Goal: Transaction & Acquisition: Book appointment/travel/reservation

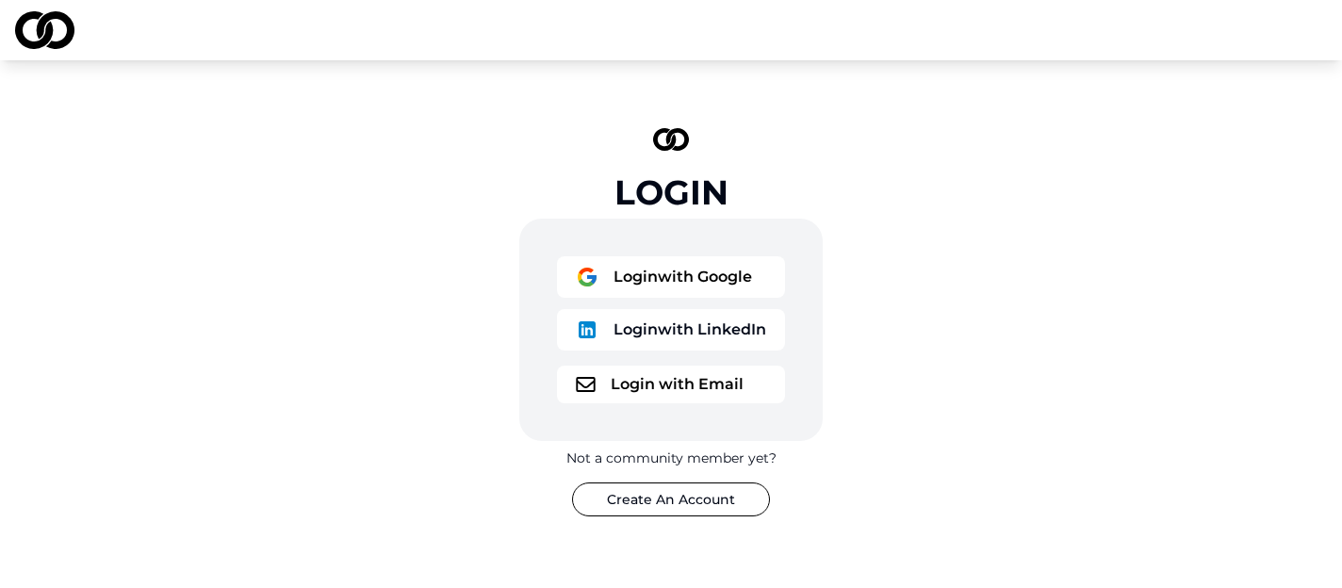
click at [661, 273] on button "Login with Google" at bounding box center [671, 276] width 228 height 41
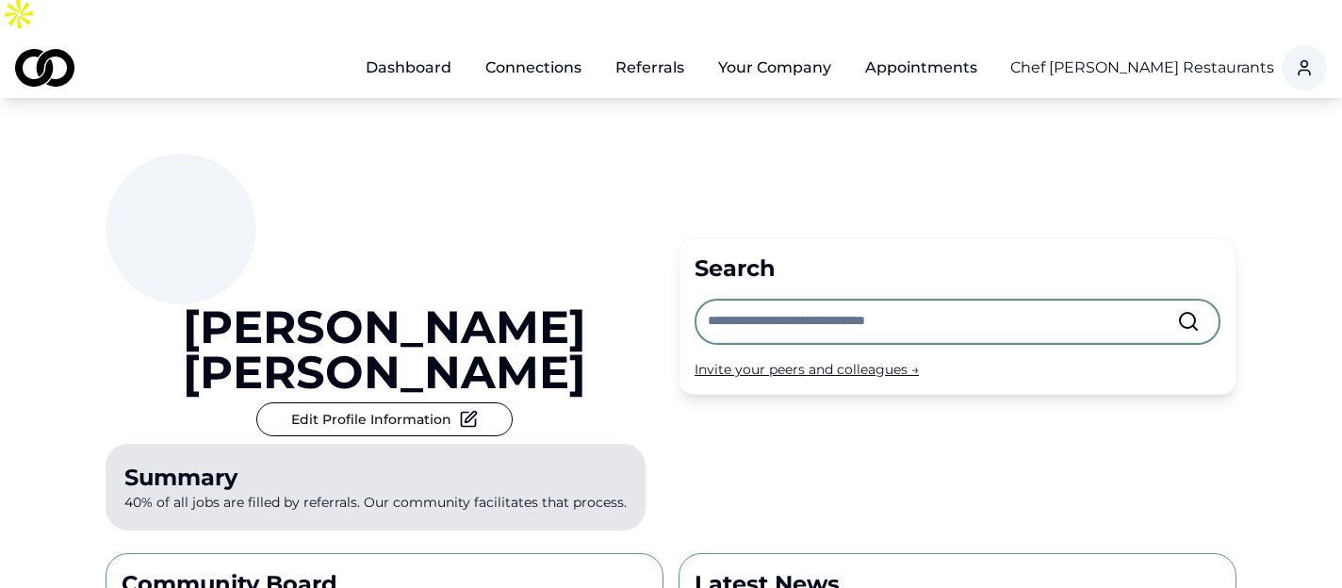
scroll to position [10, 0]
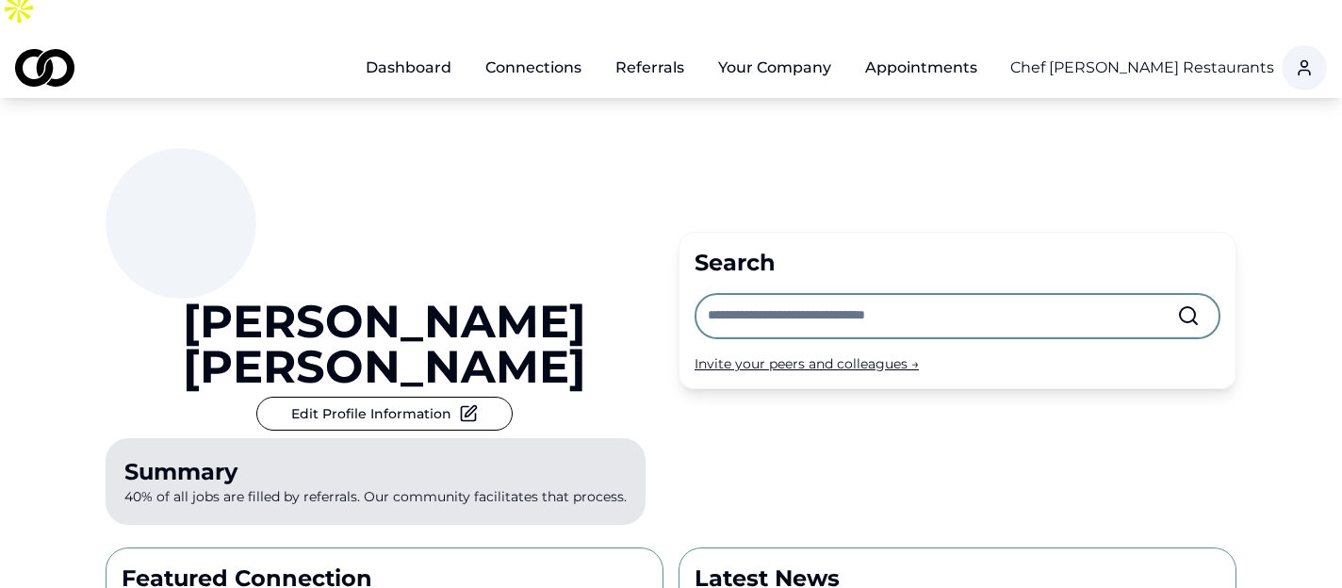
click at [1173, 30] on html "Dashboard Connections Referrals Your Company Appointments Chef Daniel Boulud Re…" at bounding box center [671, 284] width 1342 height 588
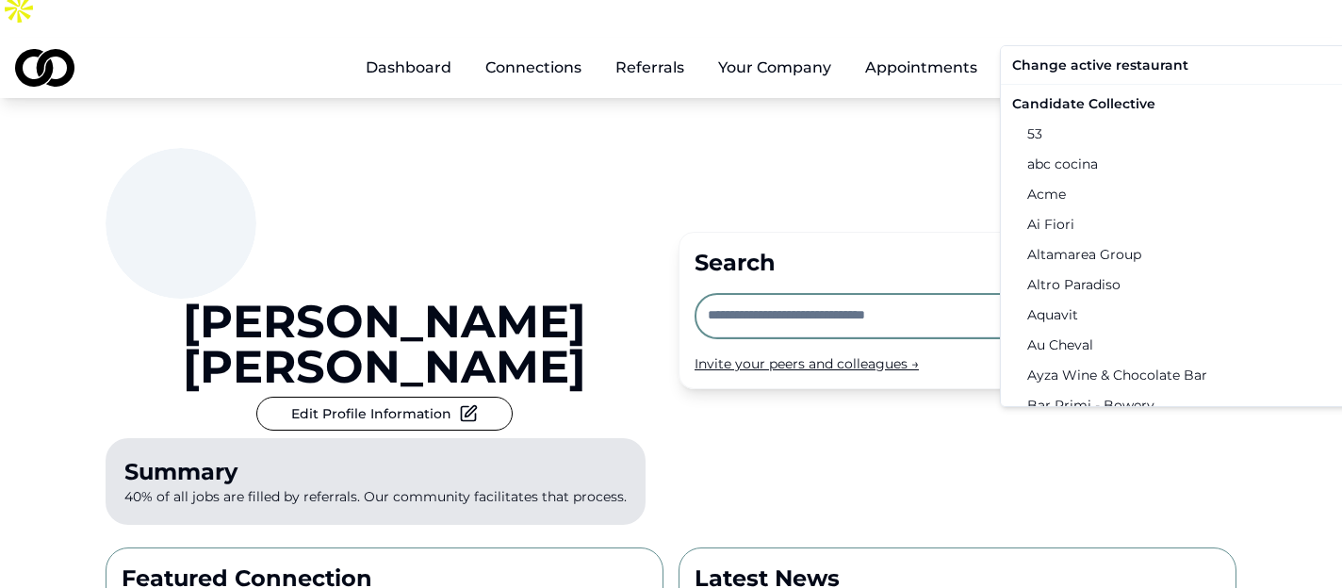
click at [1112, 99] on div "Candidate Collective" at bounding box center [1200, 104] width 390 height 30
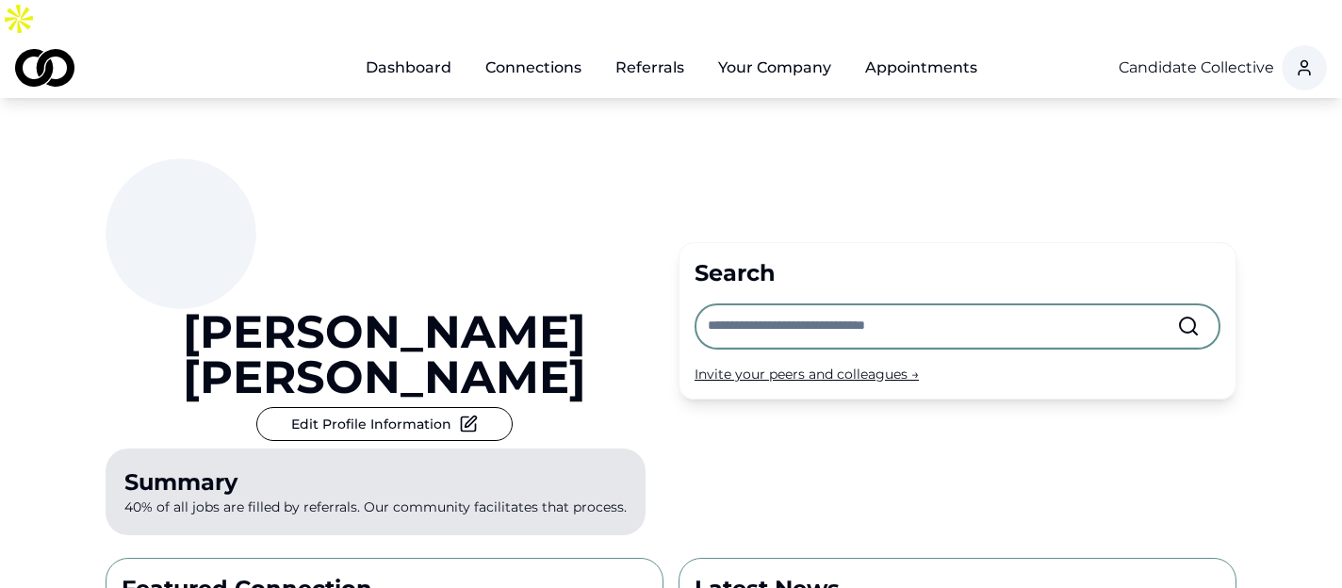
scroll to position [51, 0]
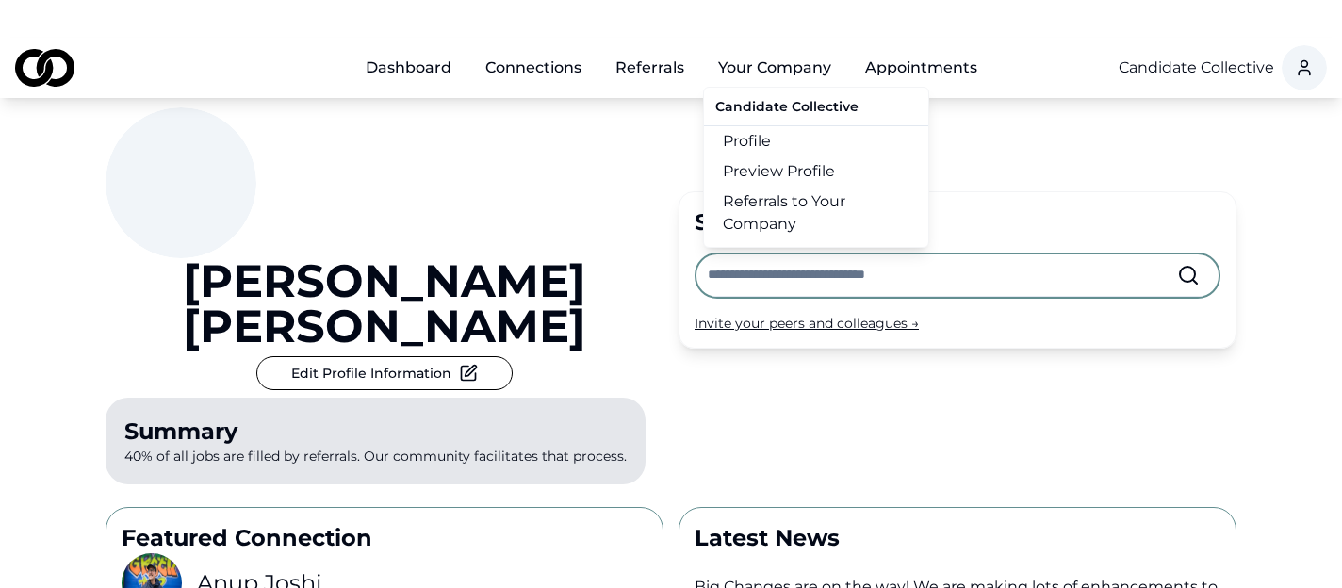
click at [772, 126] on link "Profile" at bounding box center [816, 141] width 224 height 30
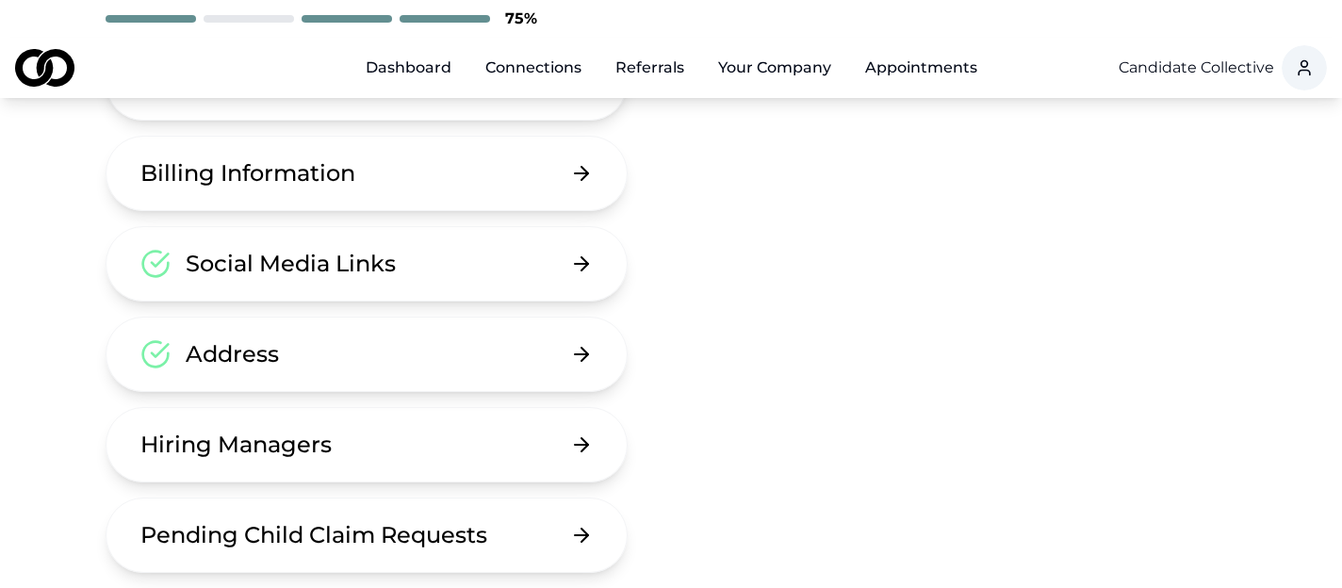
scroll to position [302, 0]
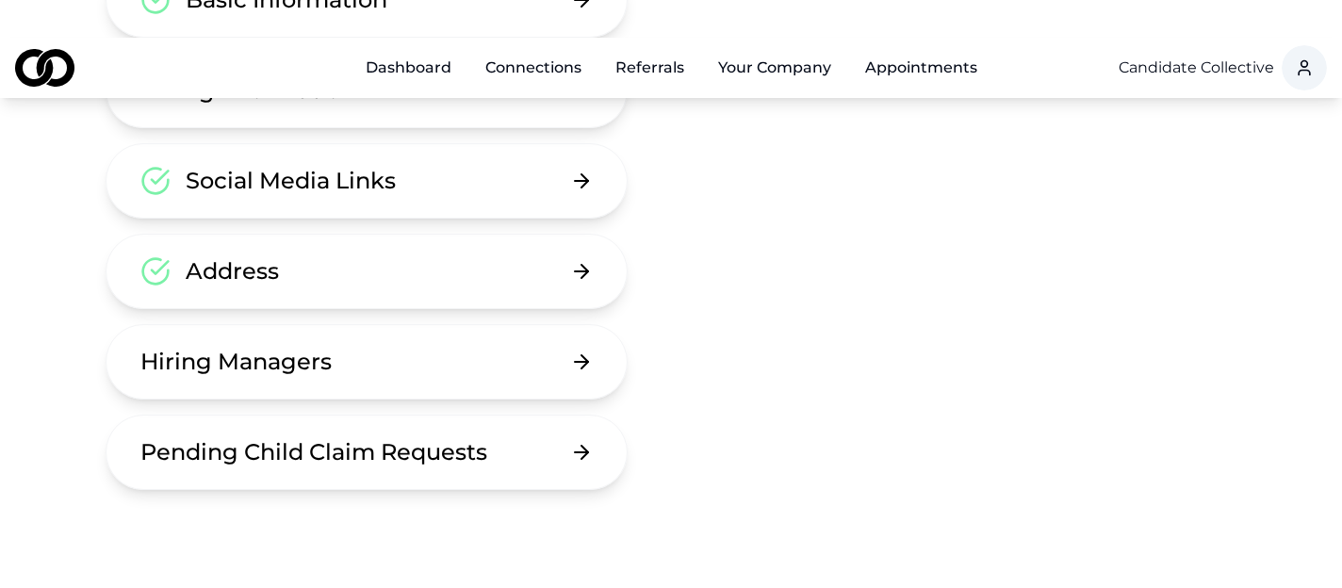
click at [564, 324] on button "Hiring Managers" at bounding box center [367, 361] width 522 height 75
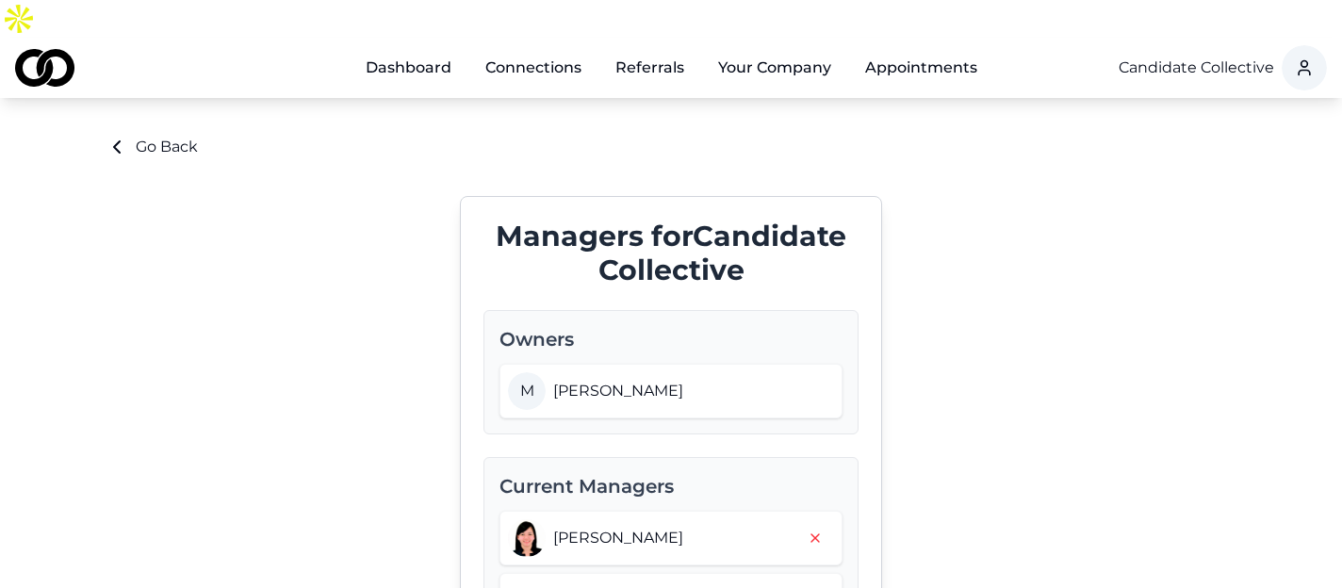
click at [501, 49] on link "Connections" at bounding box center [533, 68] width 126 height 38
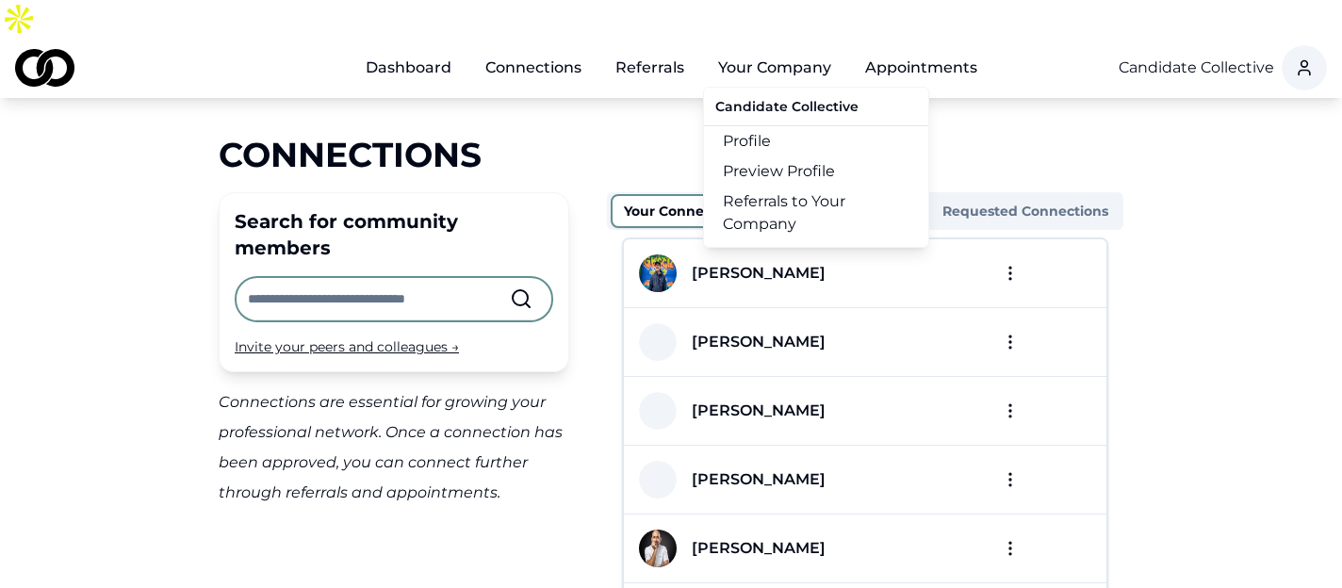
click at [792, 187] on link "Referrals to Your Company" at bounding box center [816, 213] width 224 height 53
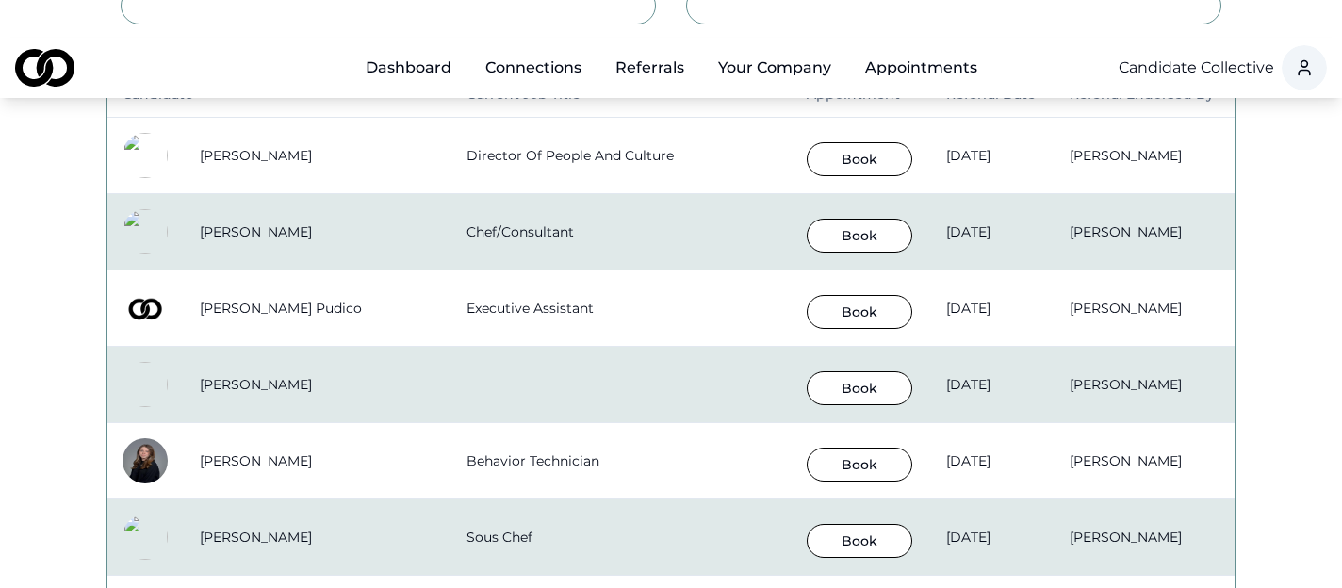
scroll to position [430, 0]
click at [807, 217] on button "Book" at bounding box center [860, 234] width 106 height 34
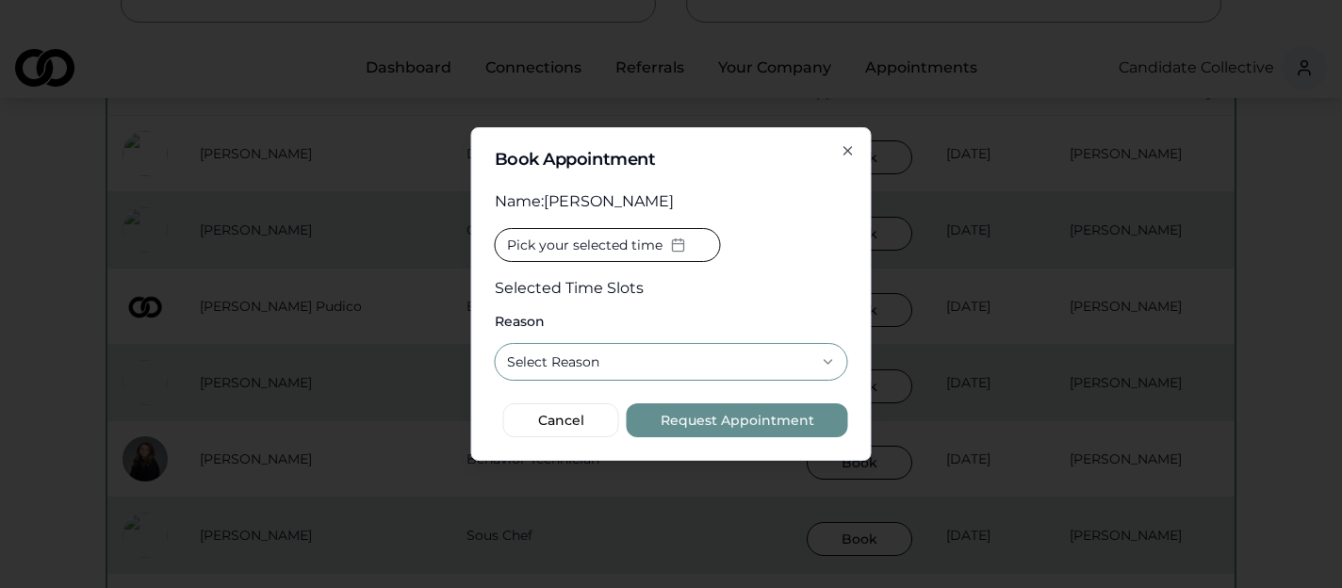
click at [630, 241] on span "Pick your selected time" at bounding box center [584, 245] width 155 height 19
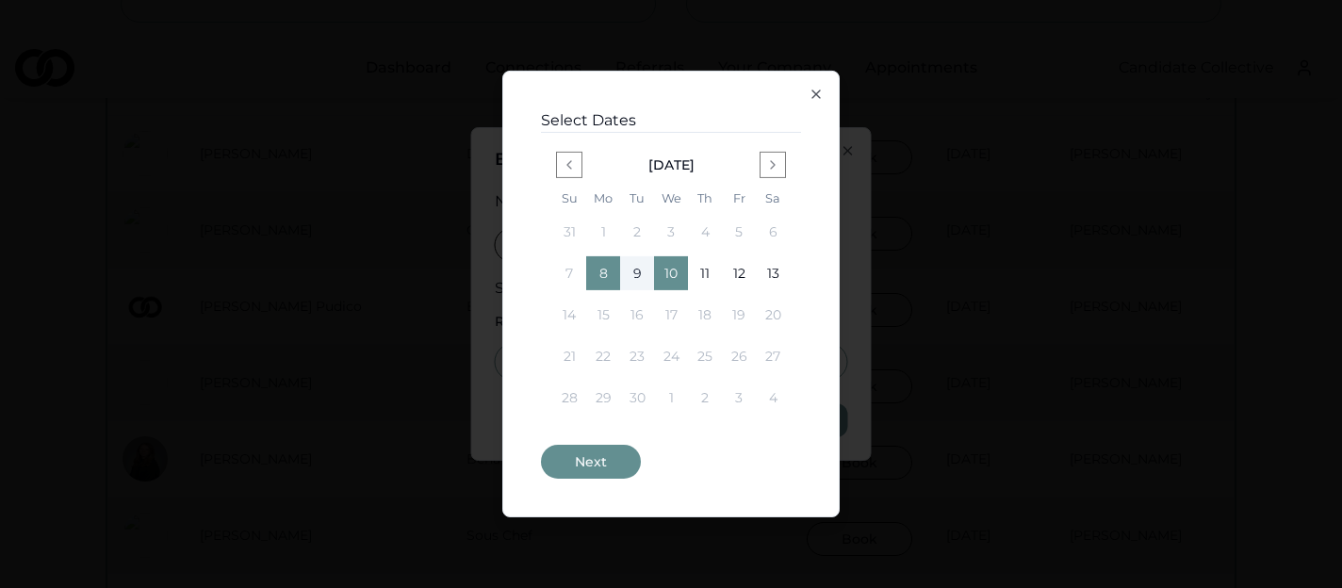
click at [618, 467] on button "Next" at bounding box center [591, 462] width 100 height 34
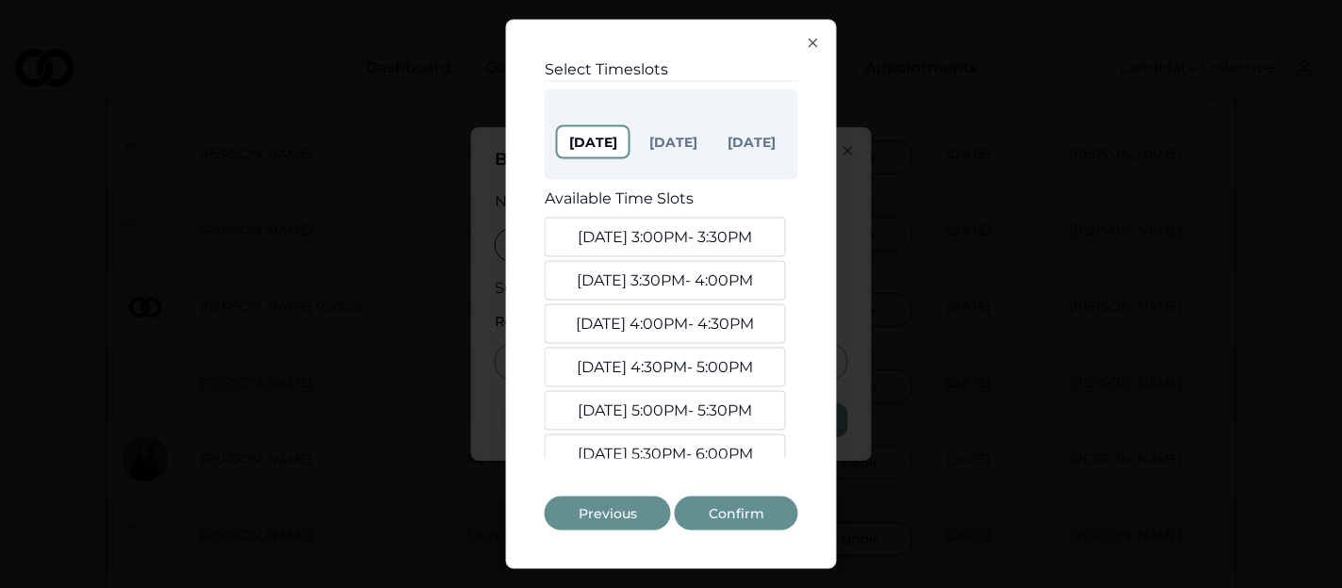
click at [679, 251] on button "Sep. 8, 3:00PM - 3:30PM" at bounding box center [665, 238] width 241 height 40
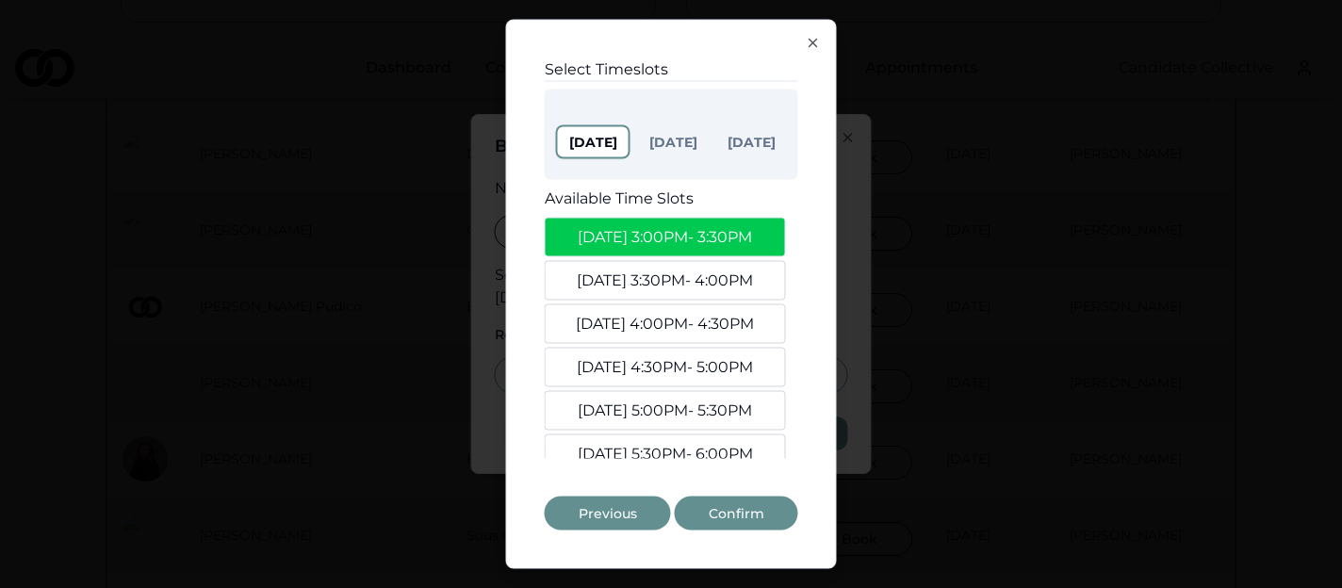
click at [679, 271] on button "Sep. 8, 3:30PM - 4:00PM" at bounding box center [665, 281] width 241 height 40
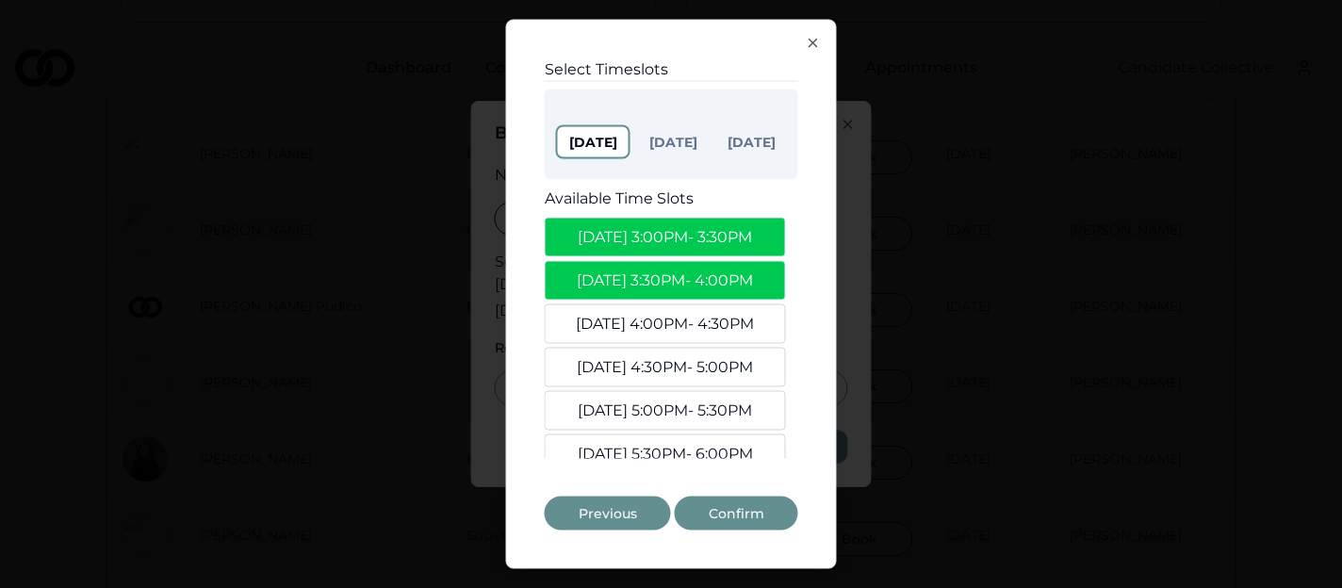
click at [669, 326] on button "Sep. 8, 4:00PM - 4:30PM" at bounding box center [665, 324] width 241 height 40
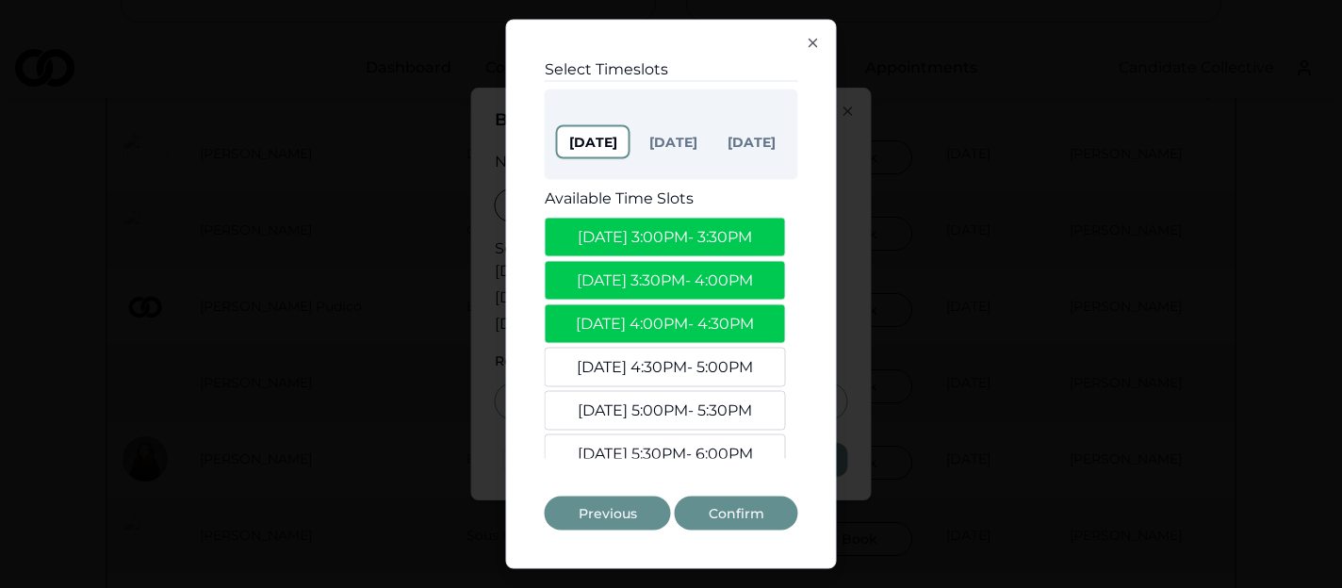
click at [717, 504] on button "Confirm" at bounding box center [736, 514] width 123 height 34
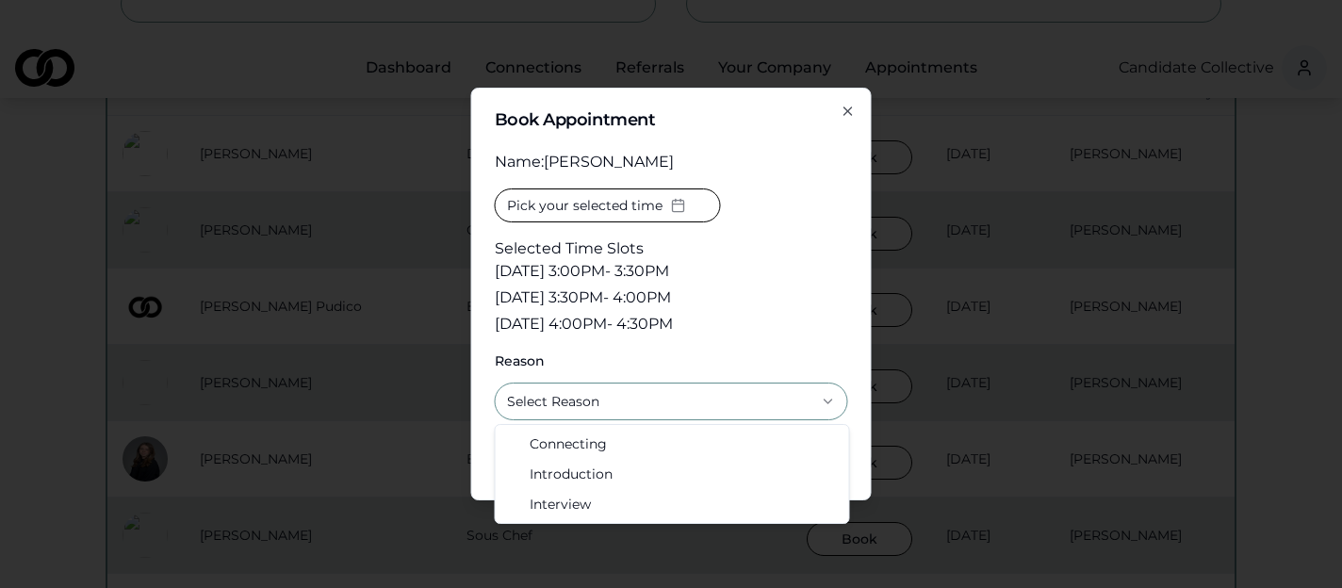
click at [666, 390] on button "Select Reason" at bounding box center [671, 402] width 353 height 38
click at [849, 114] on icon "button" at bounding box center [848, 111] width 15 height 15
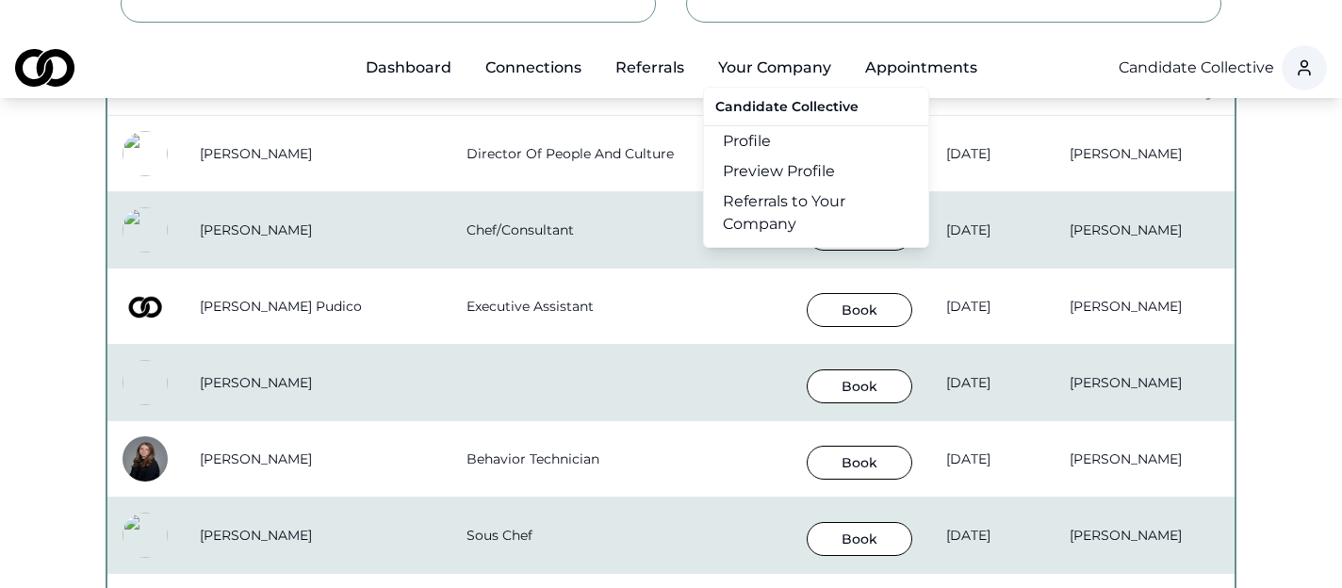
click at [789, 49] on button "Your Company" at bounding box center [774, 68] width 143 height 38
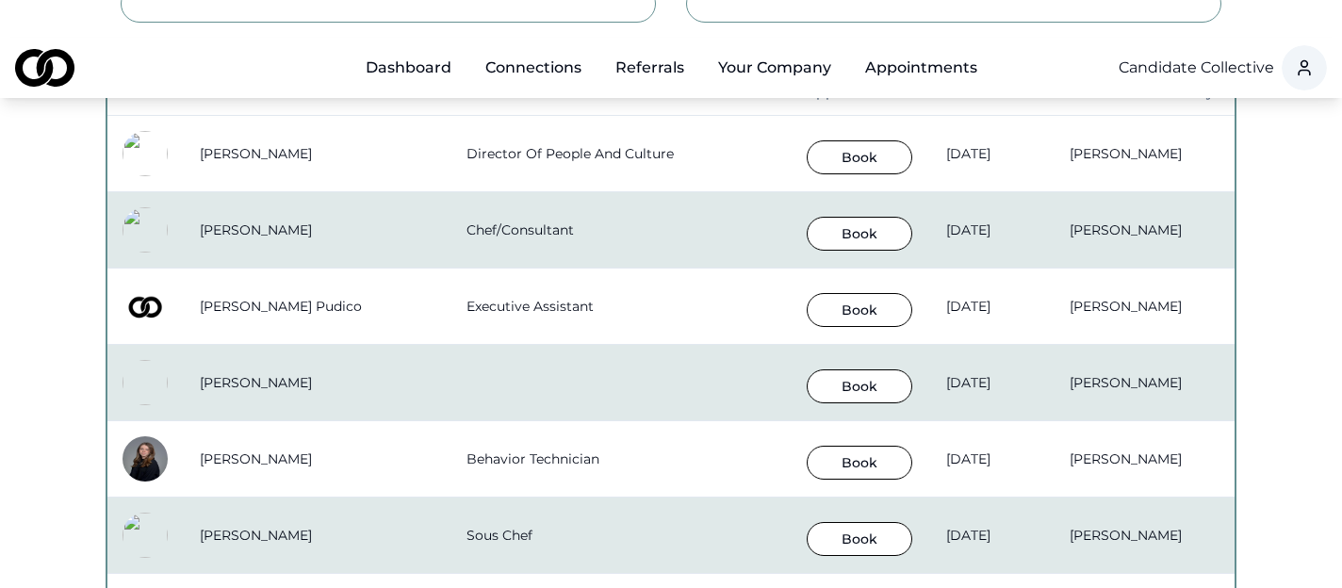
click at [783, 49] on button "Your Company" at bounding box center [774, 68] width 143 height 38
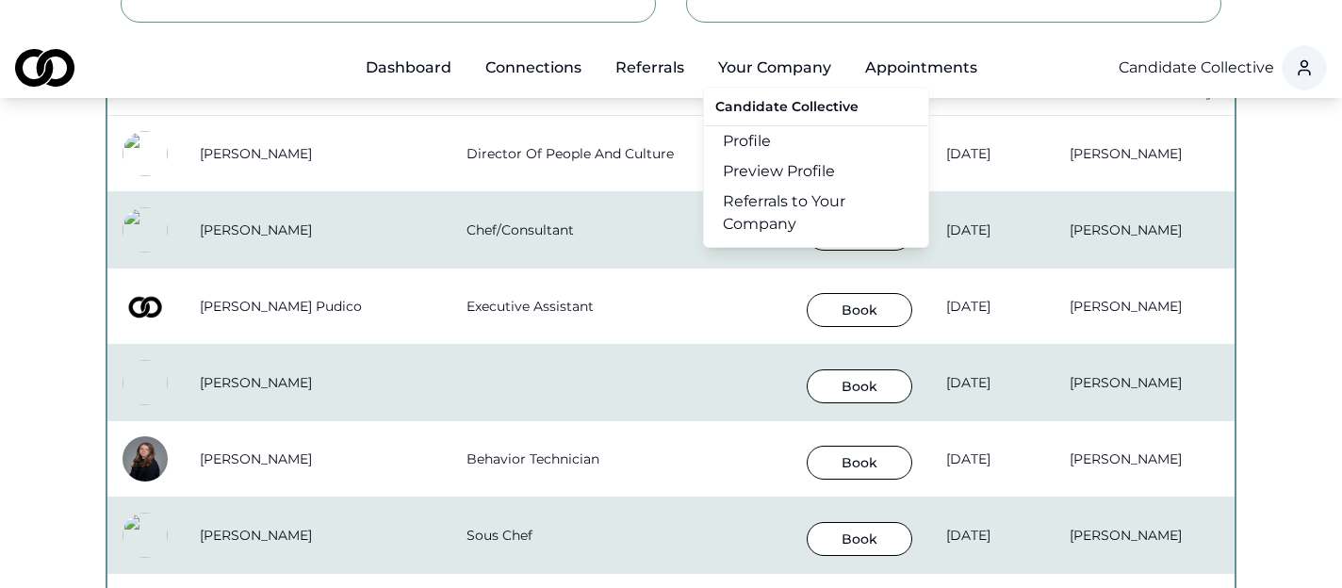
click at [764, 187] on link "Referrals to Your Company" at bounding box center [816, 213] width 224 height 53
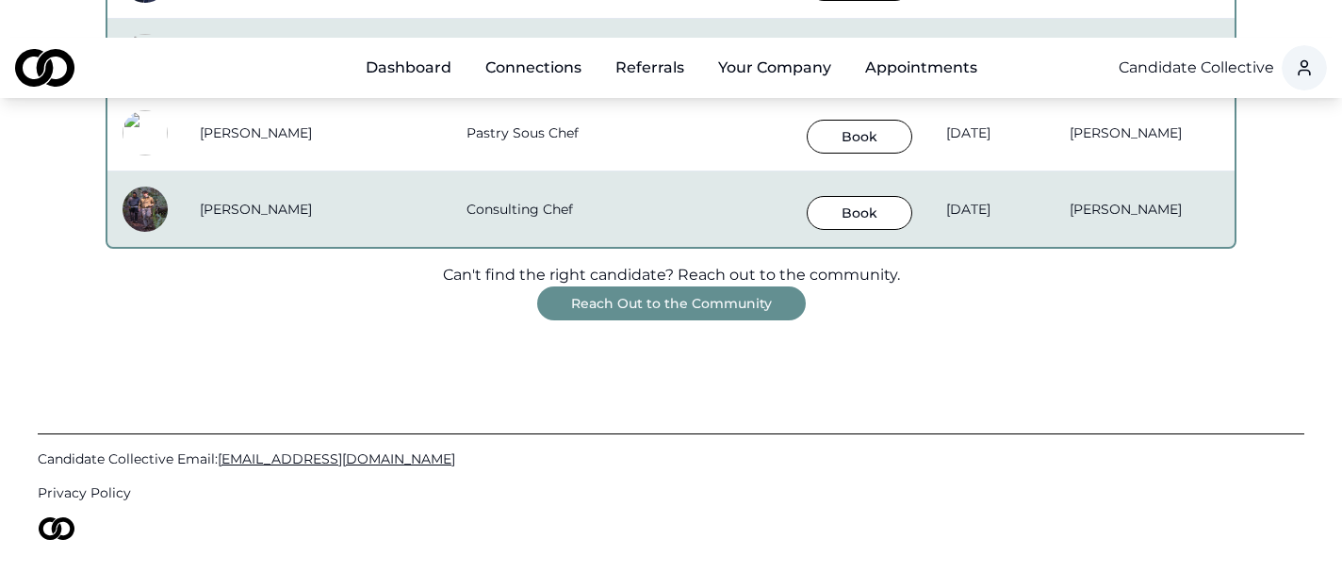
scroll to position [1828, 0]
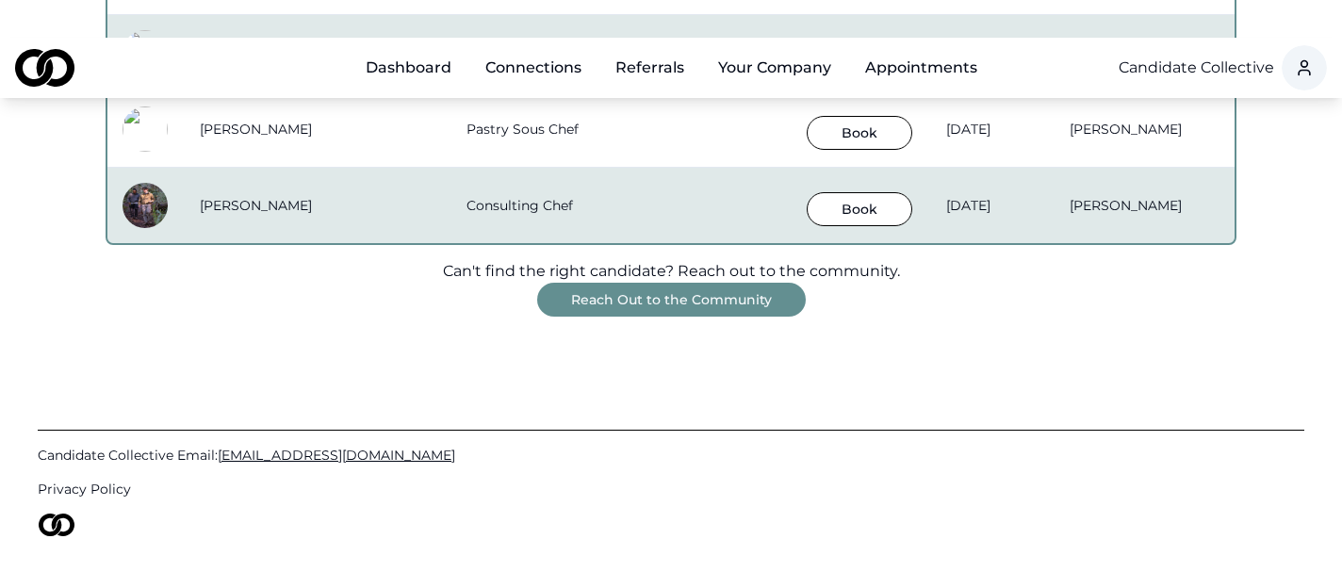
click at [679, 283] on button "Reach Out to the Community" at bounding box center [671, 300] width 269 height 34
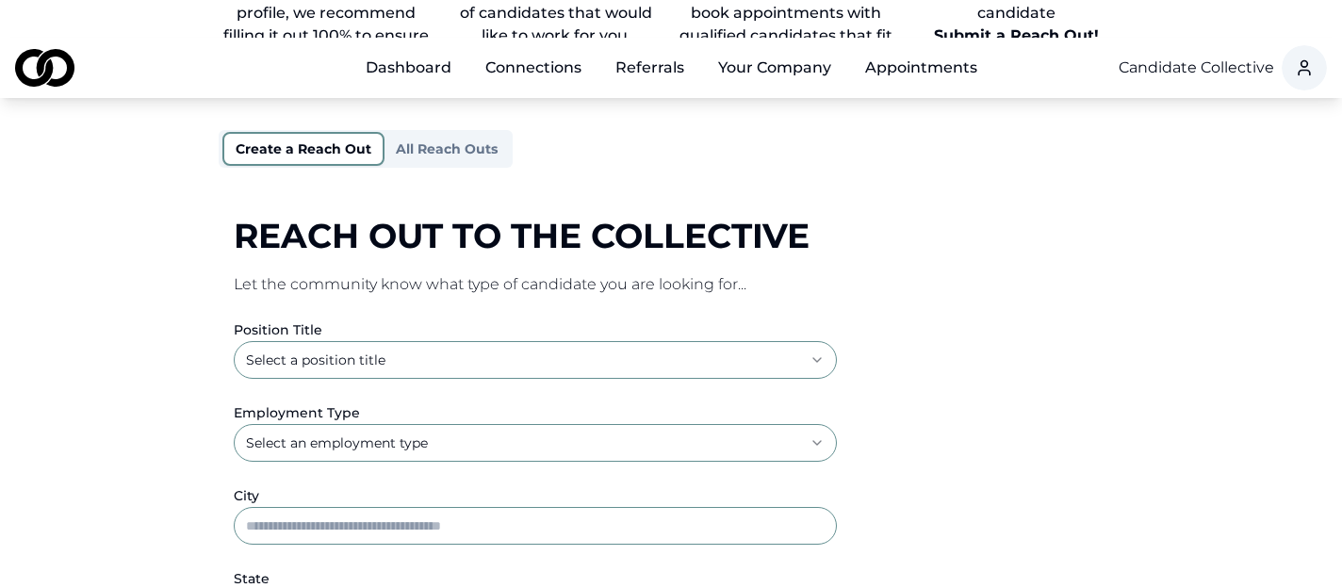
scroll to position [250, 0]
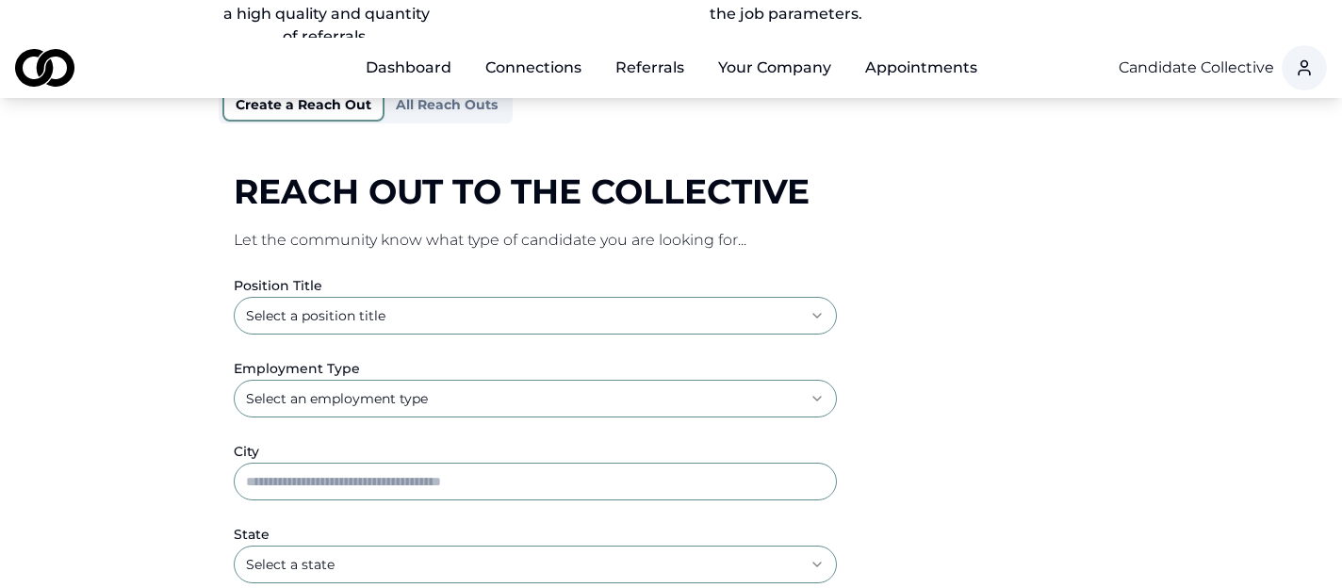
click at [654, 260] on html "**********" at bounding box center [671, 44] width 1342 height 588
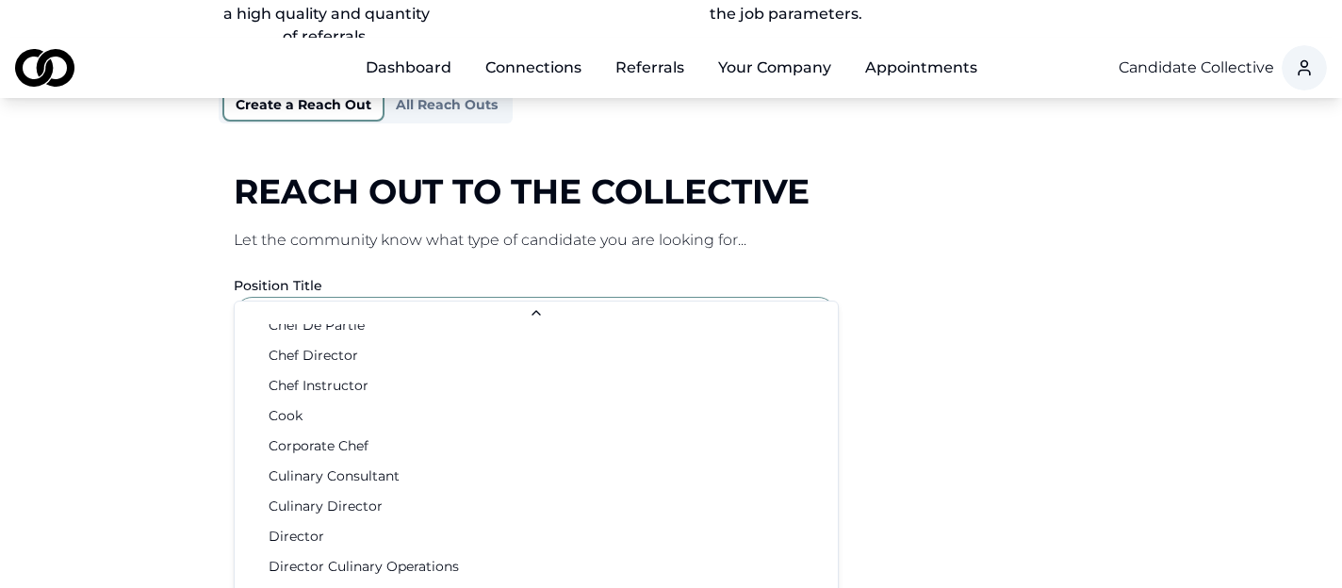
scroll to position [657, 0]
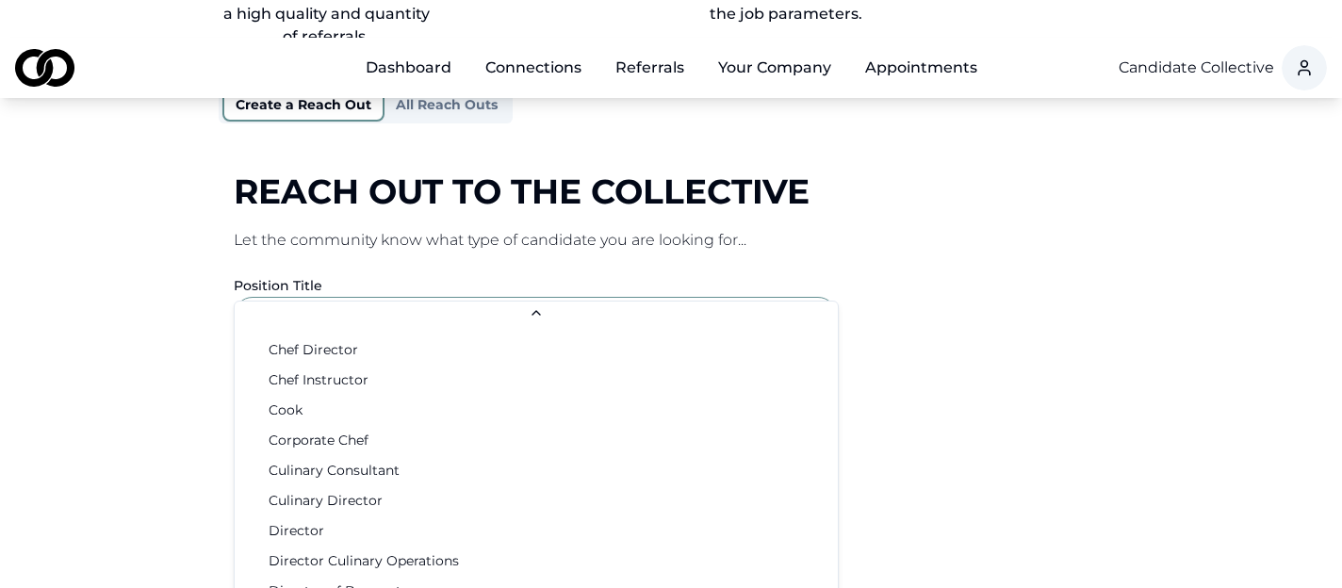
click at [1042, 338] on html "**********" at bounding box center [671, 44] width 1342 height 588
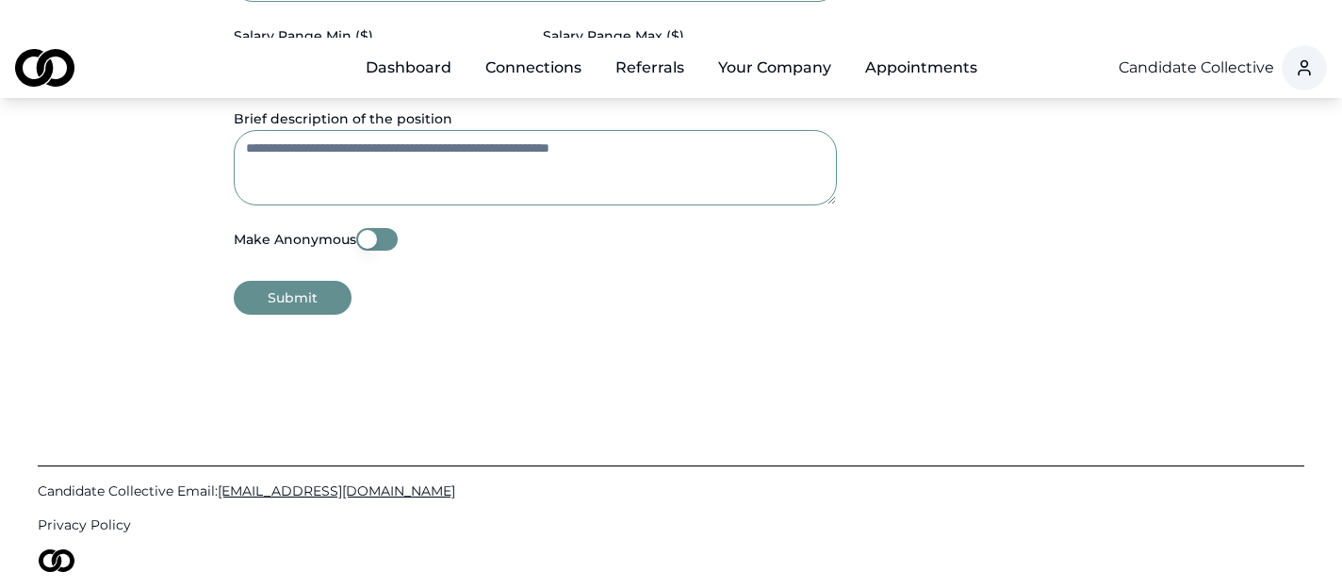
scroll to position [826, 0]
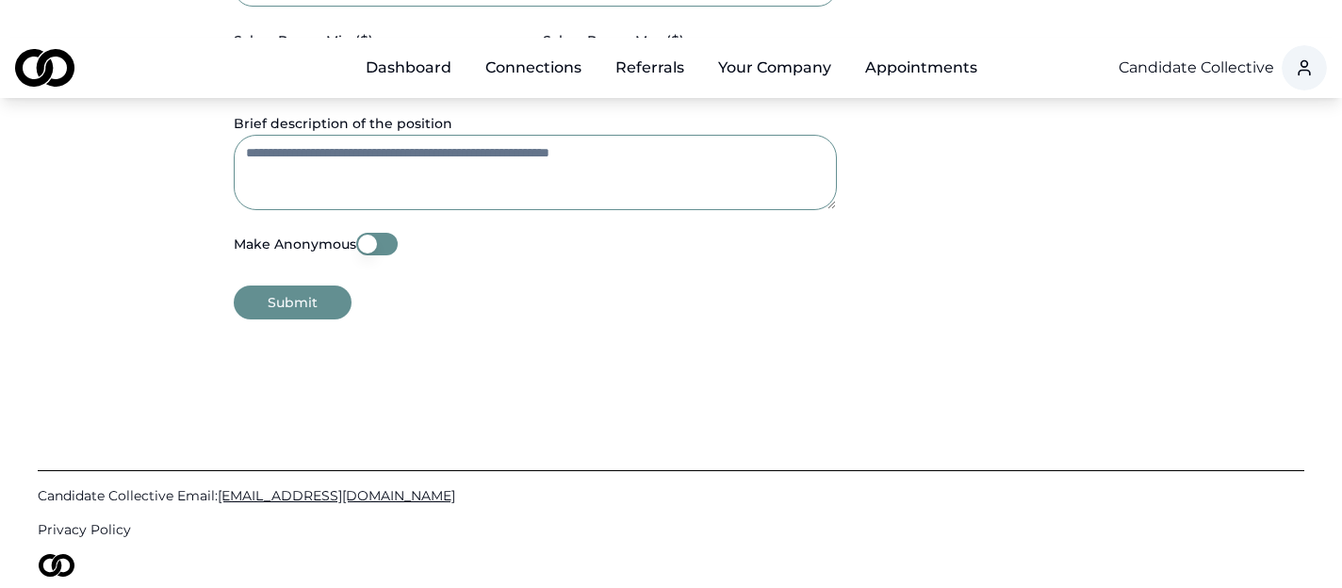
click at [645, 49] on link "Referrals" at bounding box center [649, 68] width 99 height 38
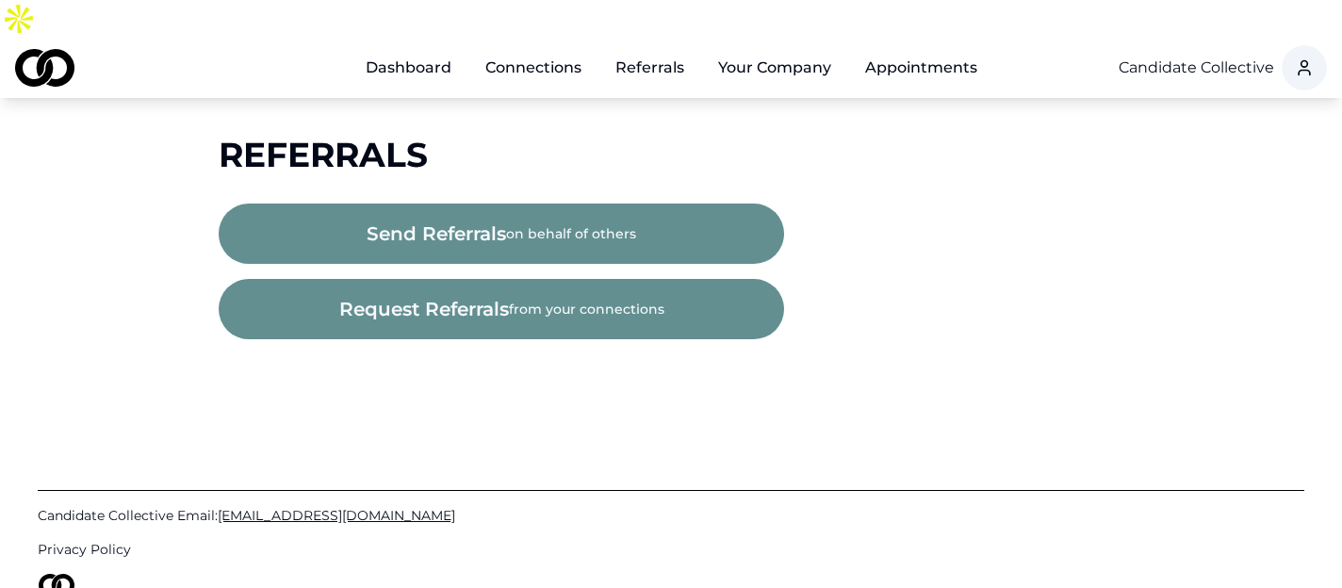
click at [366, 78] on div "Main" at bounding box center [366, 78] width 0 height 1
click at [425, 49] on link "Dashboard" at bounding box center [409, 68] width 116 height 38
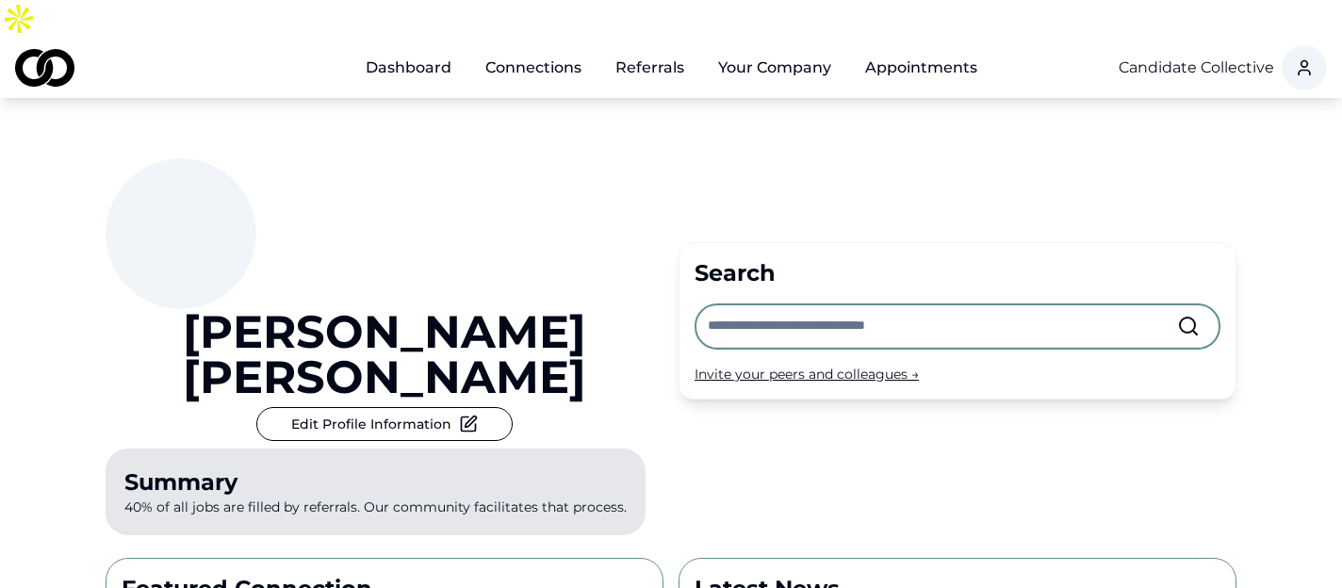
click at [403, 49] on link "Dashboard" at bounding box center [409, 68] width 116 height 38
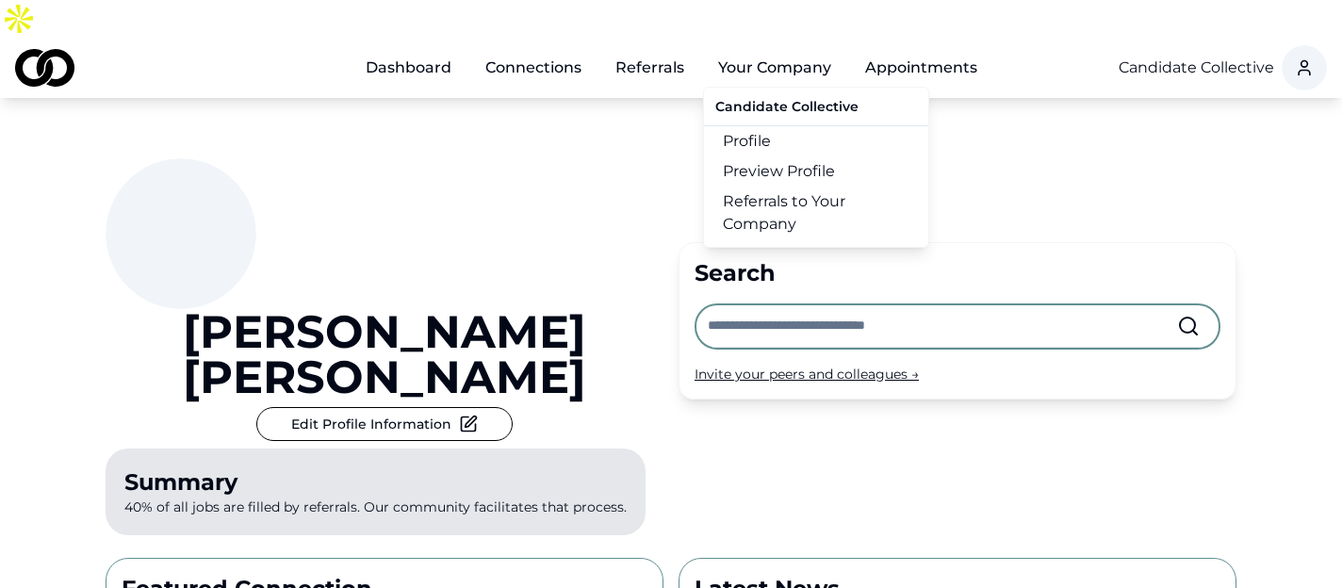
click at [778, 49] on button "Your Company" at bounding box center [774, 68] width 143 height 38
click at [782, 49] on button "Your Company" at bounding box center [774, 68] width 143 height 38
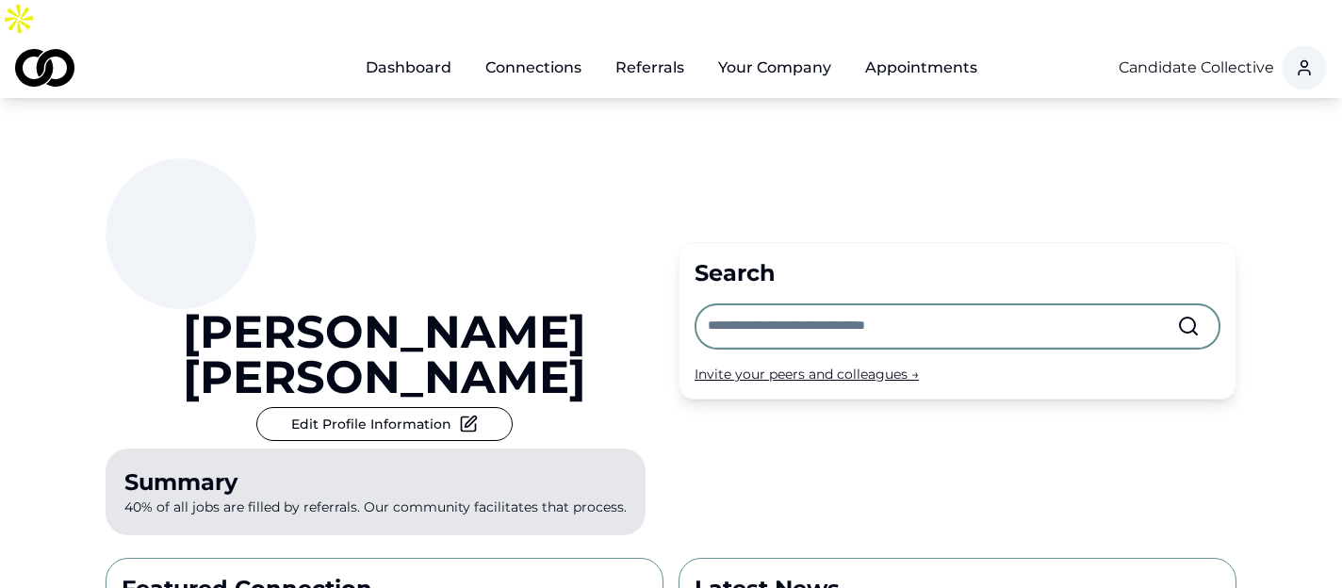
click at [782, 49] on button "Your Company" at bounding box center [774, 68] width 143 height 38
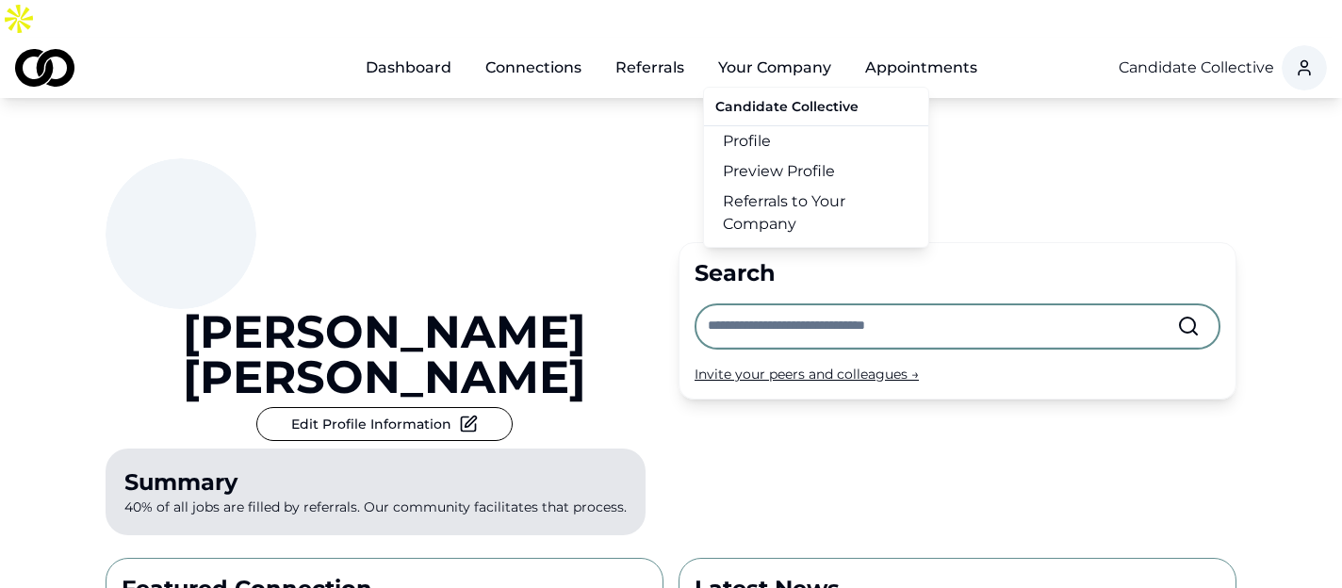
click at [769, 187] on link "Referrals to Your Company" at bounding box center [816, 213] width 224 height 53
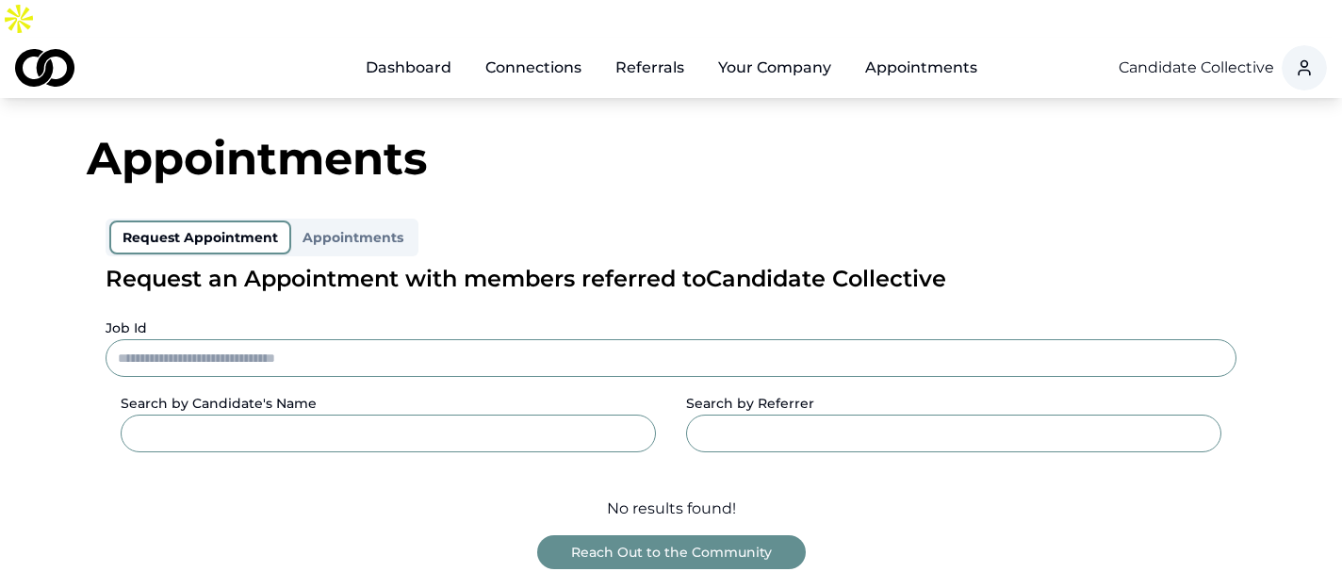
scroll to position [253, 0]
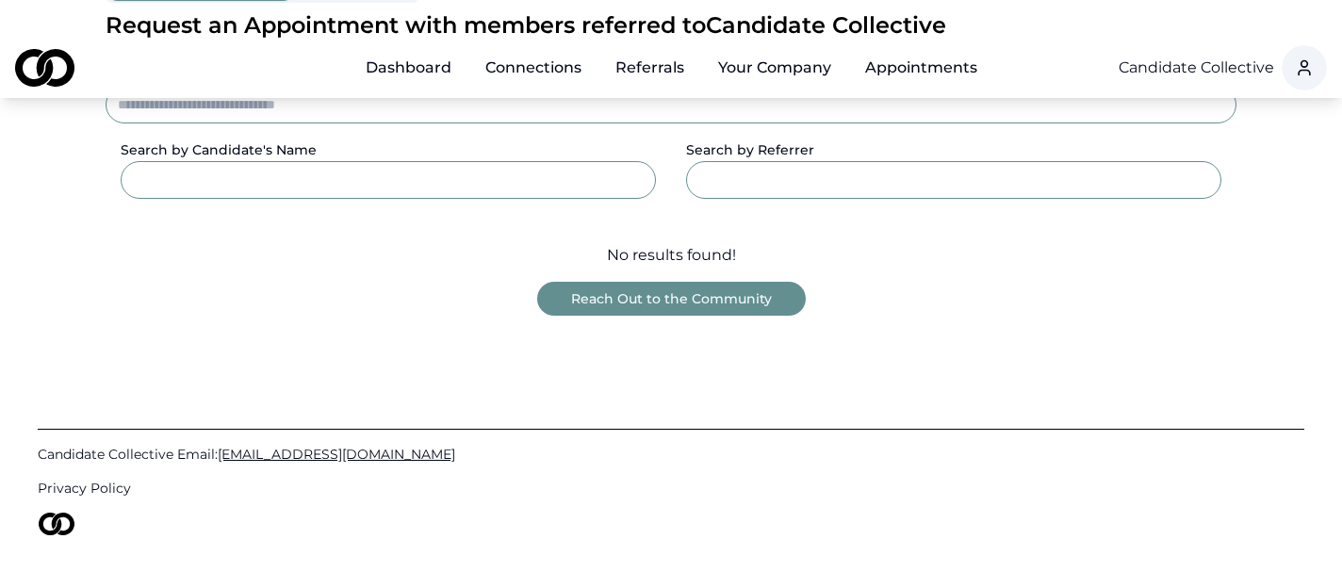
click at [686, 282] on button "Reach Out to the Community" at bounding box center [671, 299] width 269 height 34
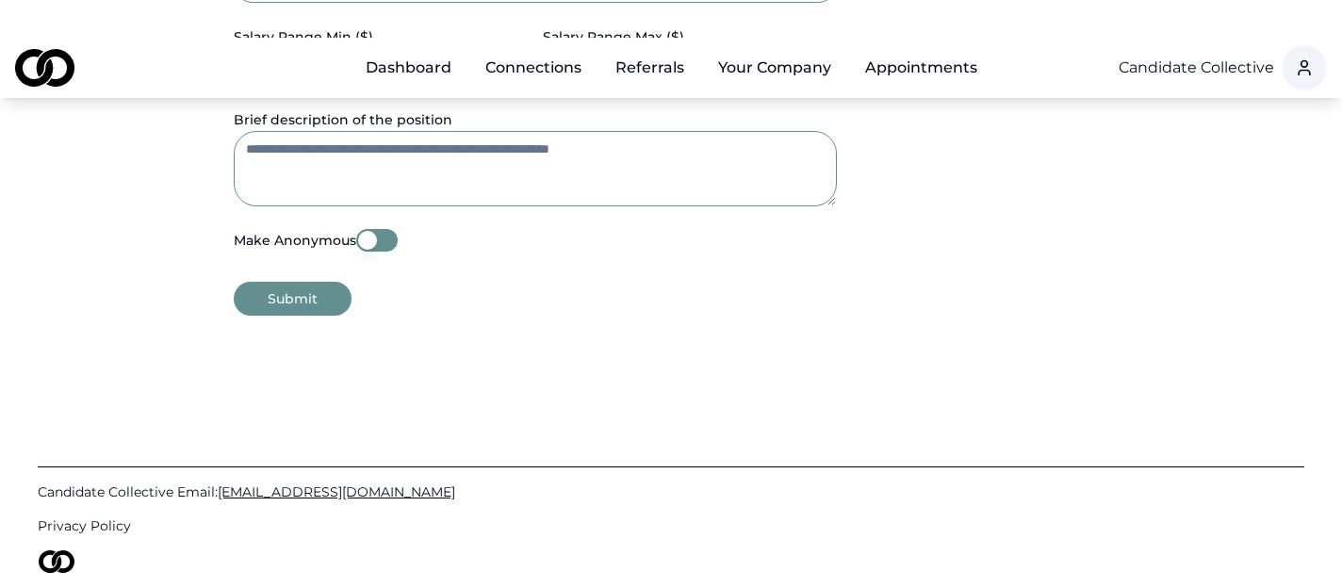
scroll to position [868, 0]
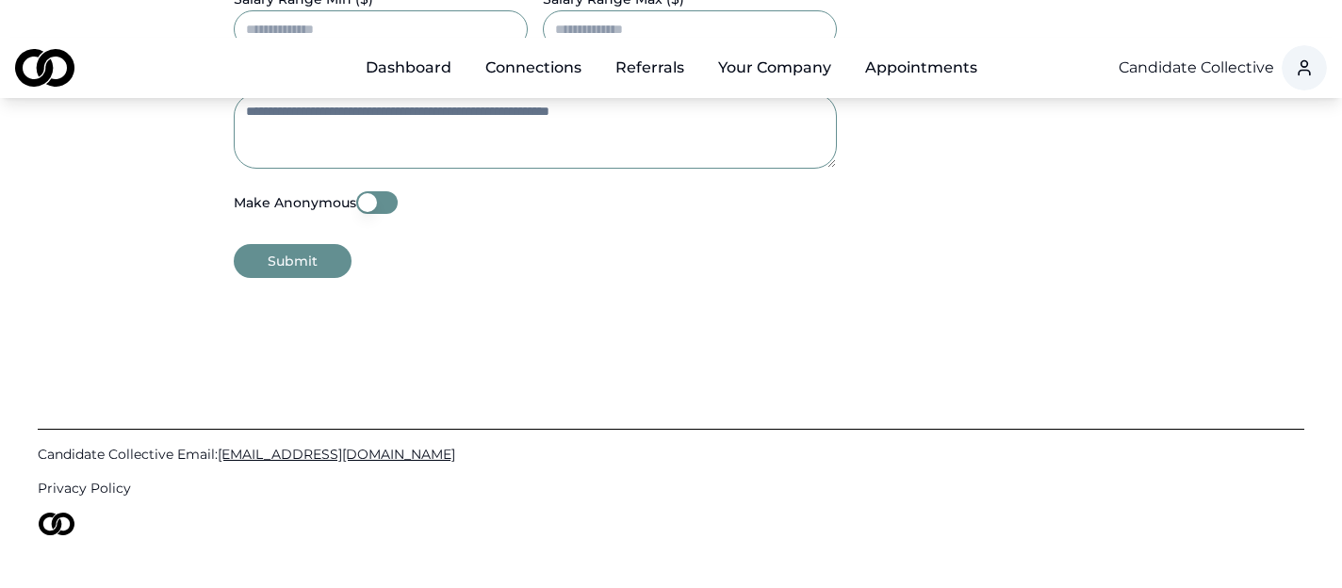
click at [371, 191] on button "Make Anonymous" at bounding box center [376, 202] width 41 height 23
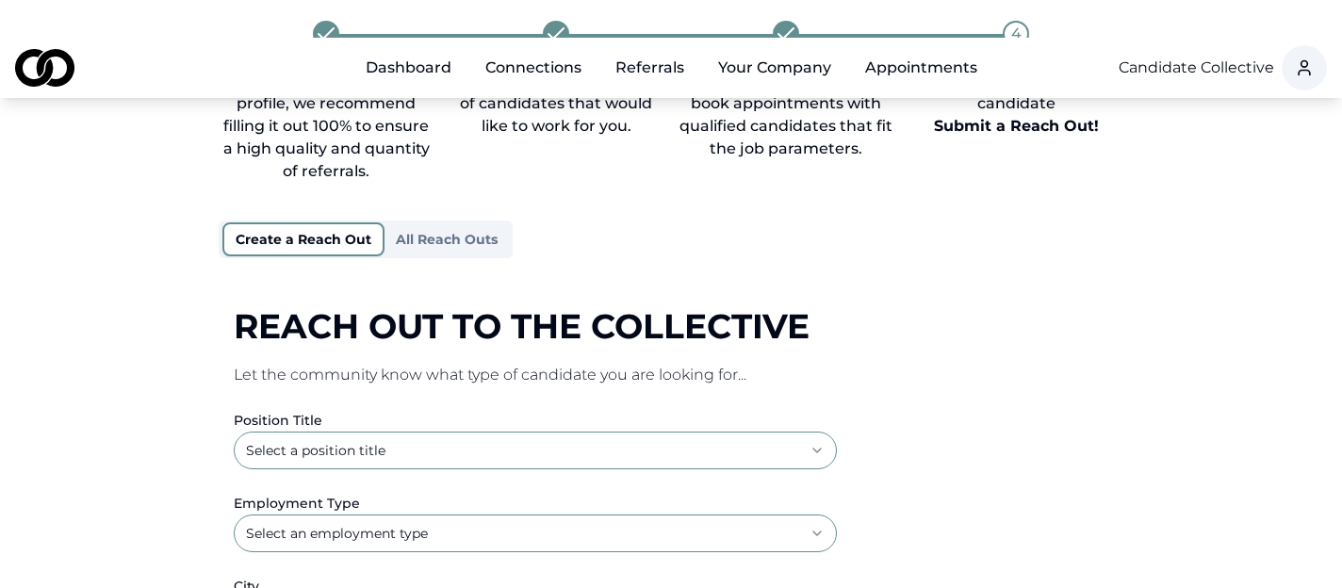
scroll to position [0, 0]
